Goal: Transaction & Acquisition: Purchase product/service

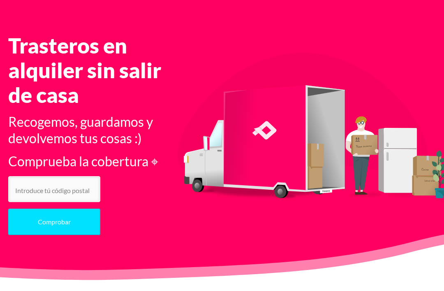
scroll to position [31, 0]
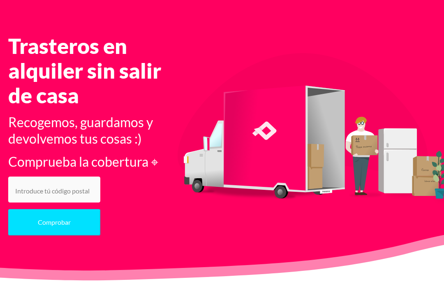
click at [26, 192] on input "number" at bounding box center [54, 189] width 92 height 26
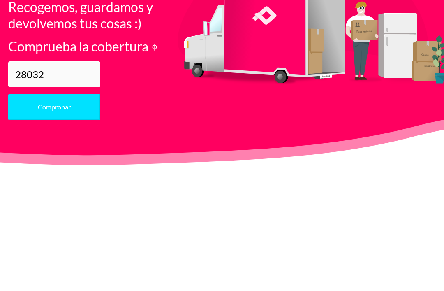
type input "28032"
click at [67, 209] on button "Comprobar" at bounding box center [54, 222] width 92 height 26
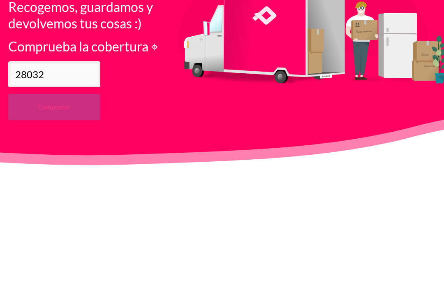
scroll to position [146, 0]
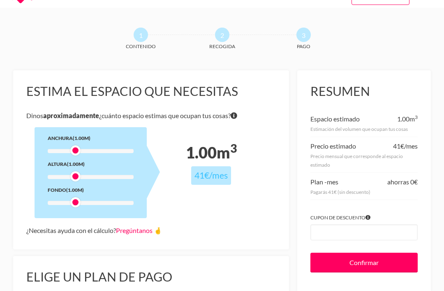
scroll to position [17, 0]
click at [157, 233] on link "Pregúntanos 🤞" at bounding box center [139, 230] width 46 height 8
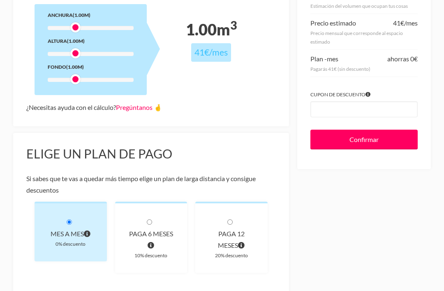
scroll to position [140, 0]
click at [93, 234] on div "Mes a mes" at bounding box center [71, 234] width 46 height 12
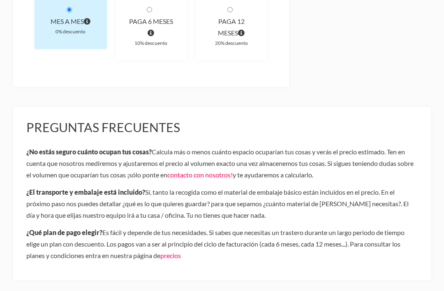
scroll to position [352, 0]
click at [234, 278] on div "Preguntas frecuentes ¿No estás seguro cuánto ocupan tus cosas? Calcula más o me…" at bounding box center [222, 193] width 418 height 174
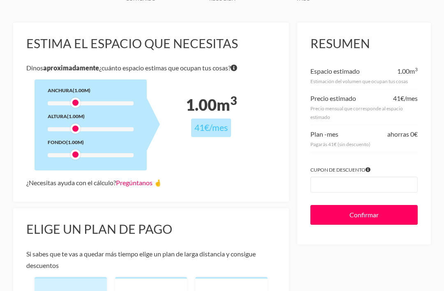
scroll to position [63, 0]
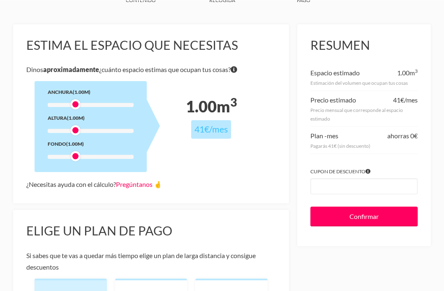
click at [159, 183] on link "Pregúntanos 🤞" at bounding box center [139, 184] width 46 height 8
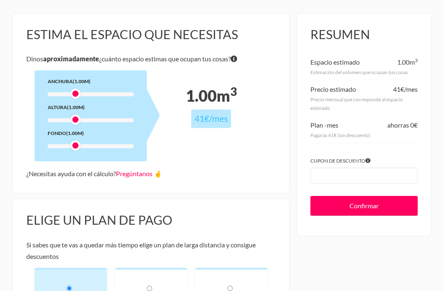
scroll to position [75, 0]
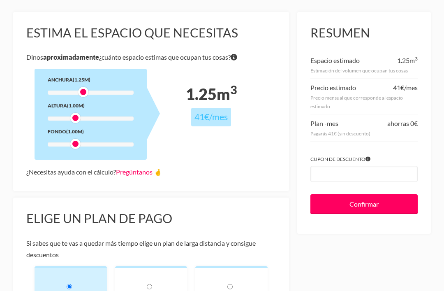
click at [85, 95] on div at bounding box center [83, 92] width 10 height 10
click at [102, 95] on div at bounding box center [99, 92] width 10 height 10
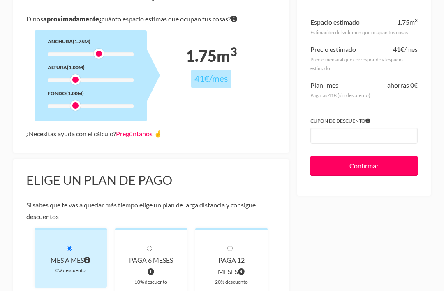
scroll to position [112, 0]
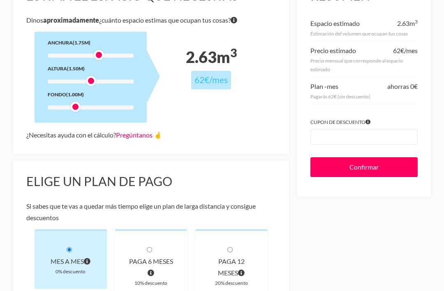
click at [75, 115] on div "Anchura (1.75m) Altura (1.50m) Fondo (1.00m)" at bounding box center [91, 77] width 112 height 91
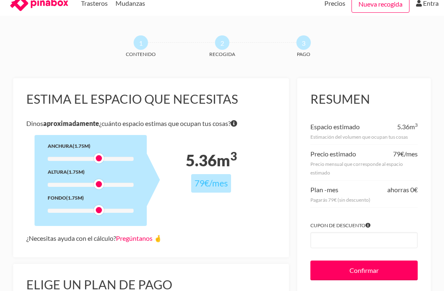
scroll to position [0, 0]
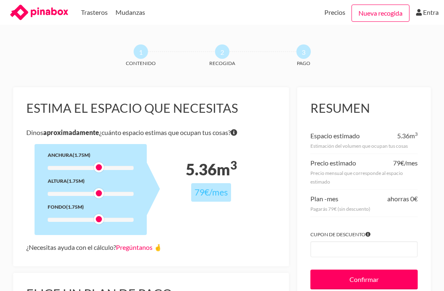
click at [225, 60] on span "Recogida" at bounding box center [222, 63] width 54 height 9
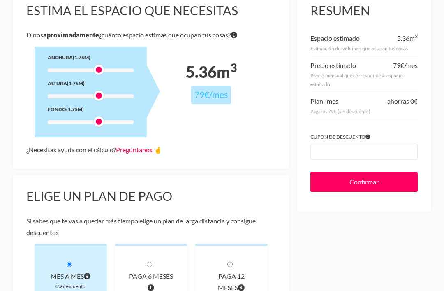
scroll to position [97, 0]
click at [78, 270] on div "Mes a mes" at bounding box center [71, 276] width 46 height 12
click at [72, 265] on input "radio" at bounding box center [69, 264] width 5 height 5
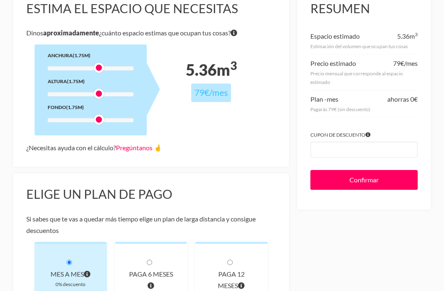
scroll to position [100, 0]
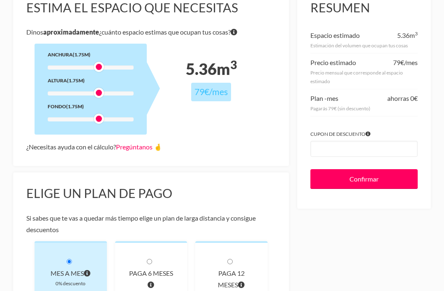
click at [381, 178] on input "Confirmar" at bounding box center [363, 179] width 107 height 20
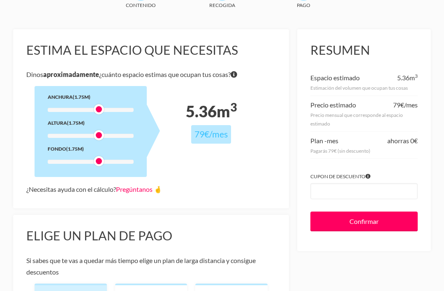
scroll to position [58, 0]
